Goal: Book appointment/travel/reservation

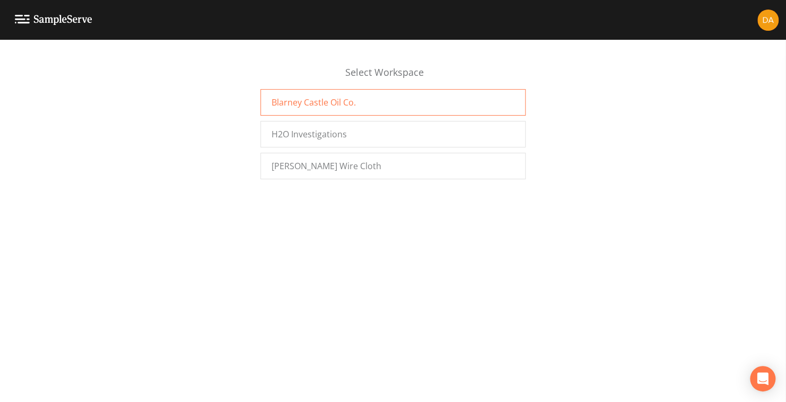
click at [323, 103] on span "Blarney Castle Oil Co." at bounding box center [313, 102] width 84 height 13
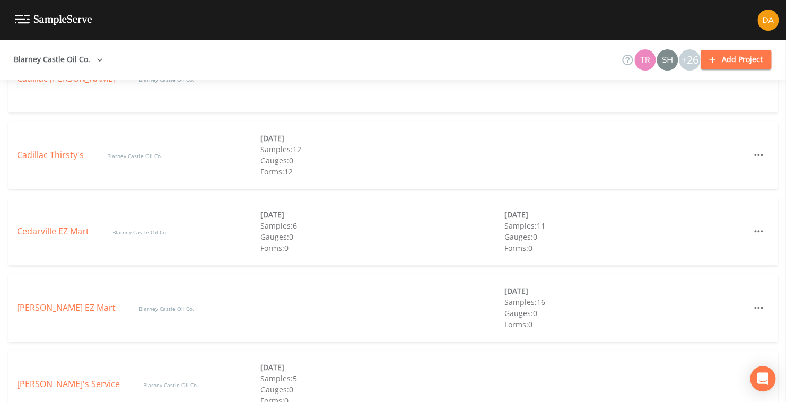
scroll to position [591, 0]
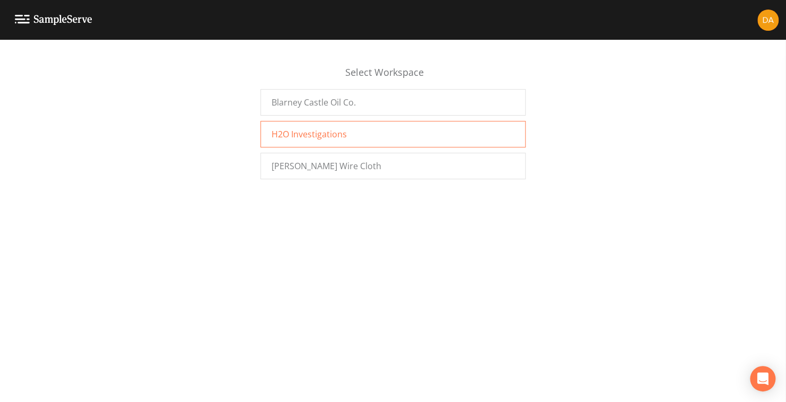
click at [312, 135] on span "H2O Investigations" at bounding box center [308, 134] width 75 height 13
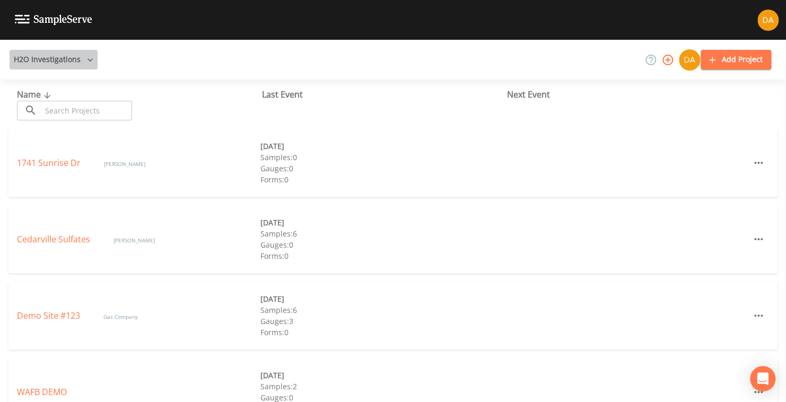
click at [87, 59] on icon "button" at bounding box center [89, 59] width 5 height 3
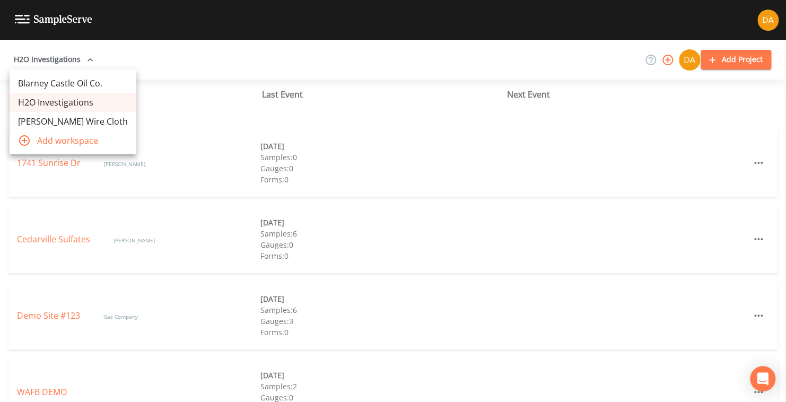
click at [63, 80] on link "Blarney Castle Oil Co." at bounding box center [73, 83] width 127 height 19
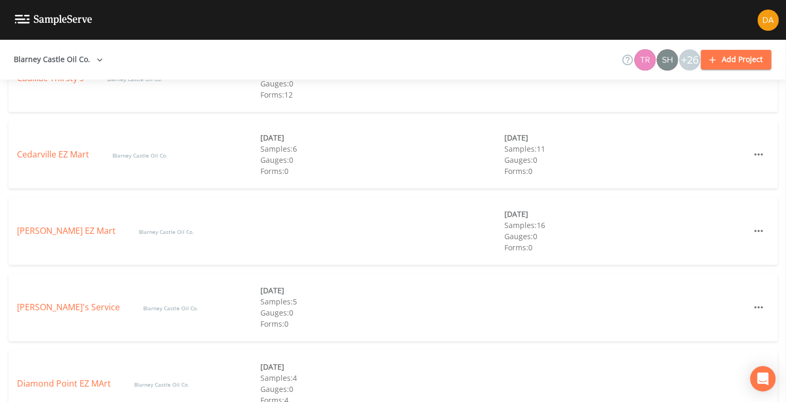
scroll to position [636, 0]
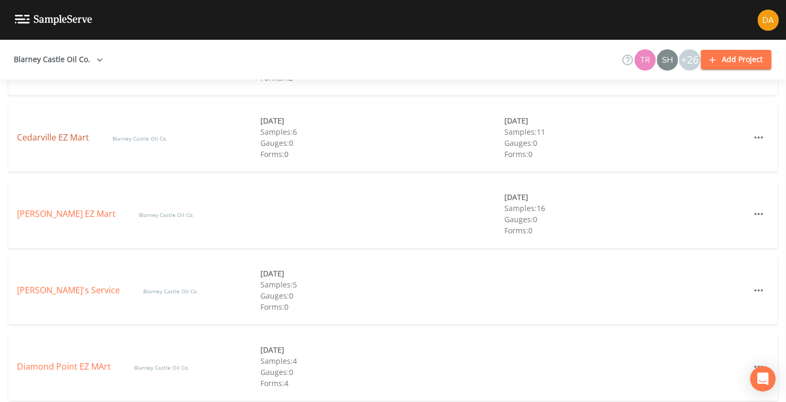
click at [39, 137] on link "Cedarville EZ Mart" at bounding box center [54, 137] width 74 height 12
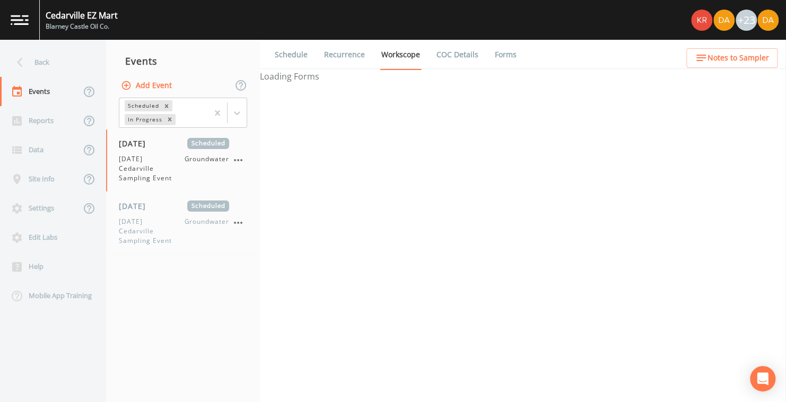
select select "4f082be6-97a7-4f70-a81f-c26a4e896ad7"
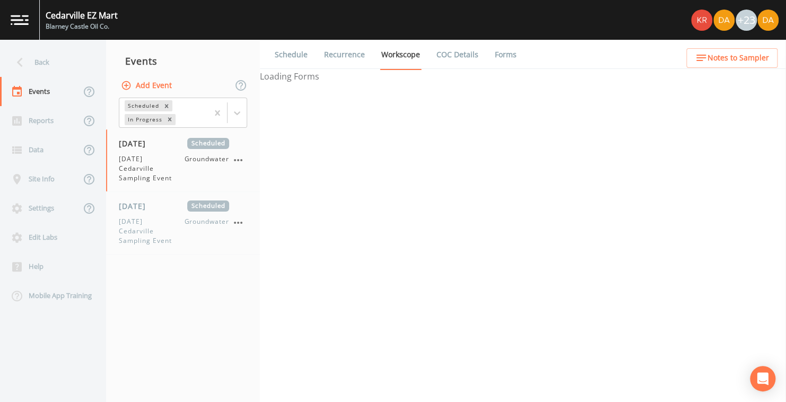
select select "4f082be6-97a7-4f70-a81f-c26a4e896ad7"
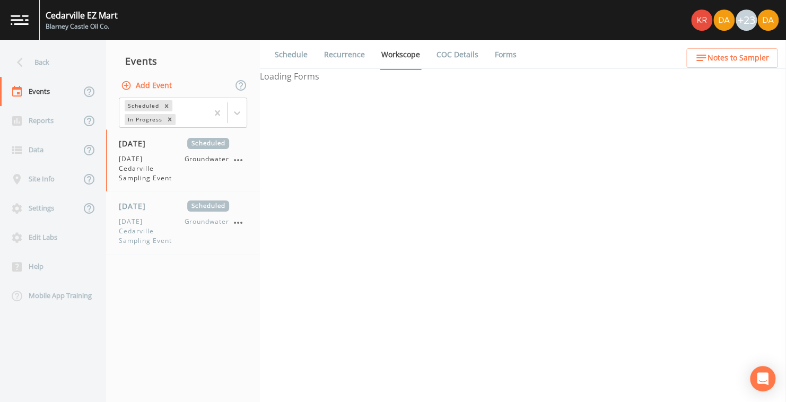
select select "d1353bd6-e69c-47f2-b562-038a0934dacb"
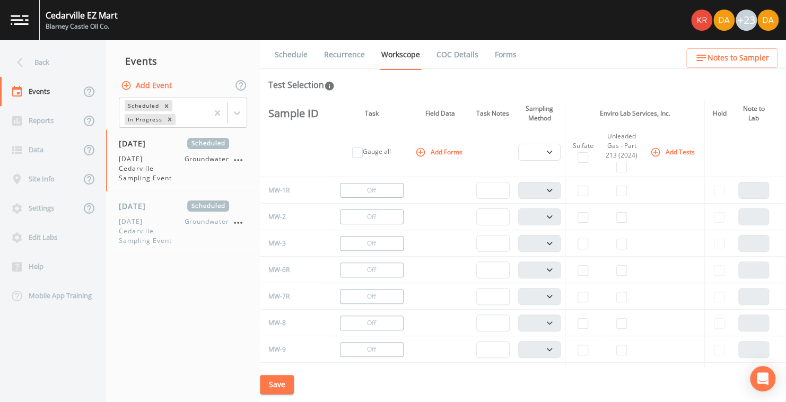
click at [289, 52] on link "Schedule" at bounding box center [291, 55] width 36 height 30
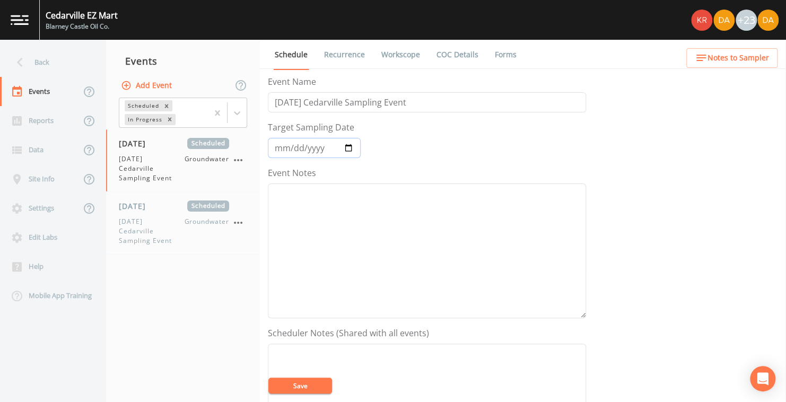
click at [347, 148] on input "[DATE]" at bounding box center [314, 148] width 93 height 20
type input "[DATE]"
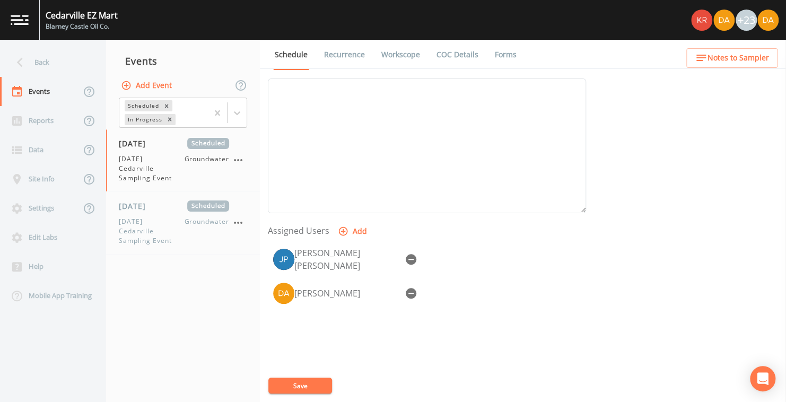
scroll to position [300, 0]
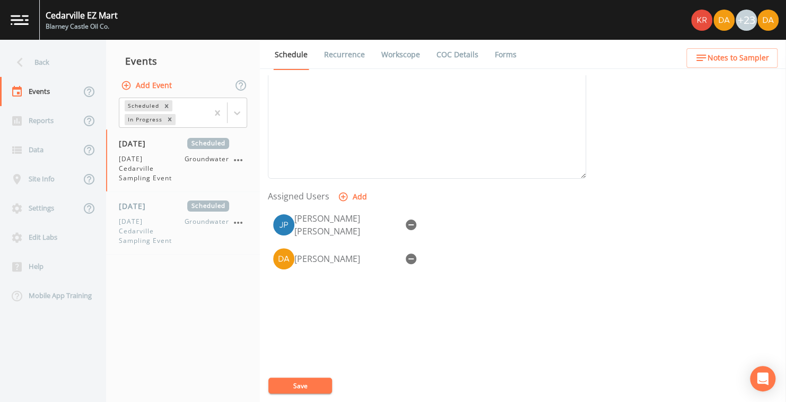
click at [618, 313] on div "Event Name [DATE] Cedarville Sampling Event Target Sampling Date [DATE] Event N…" at bounding box center [527, 238] width 518 height 327
click at [300, 384] on button "Save" at bounding box center [300, 385] width 64 height 16
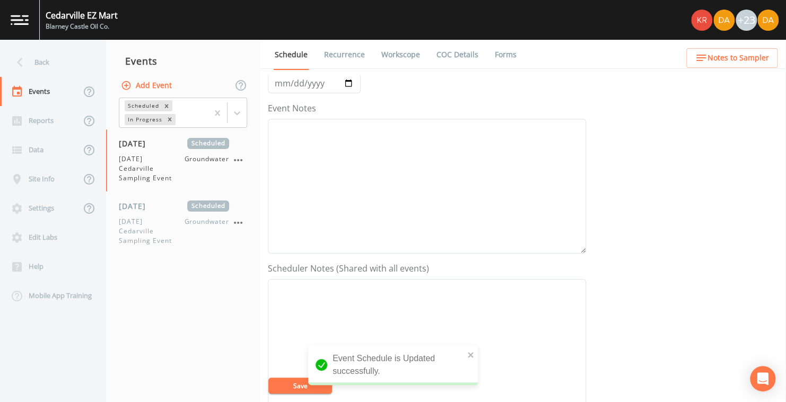
scroll to position [0, 0]
